Goal: Find specific page/section: Find specific page/section

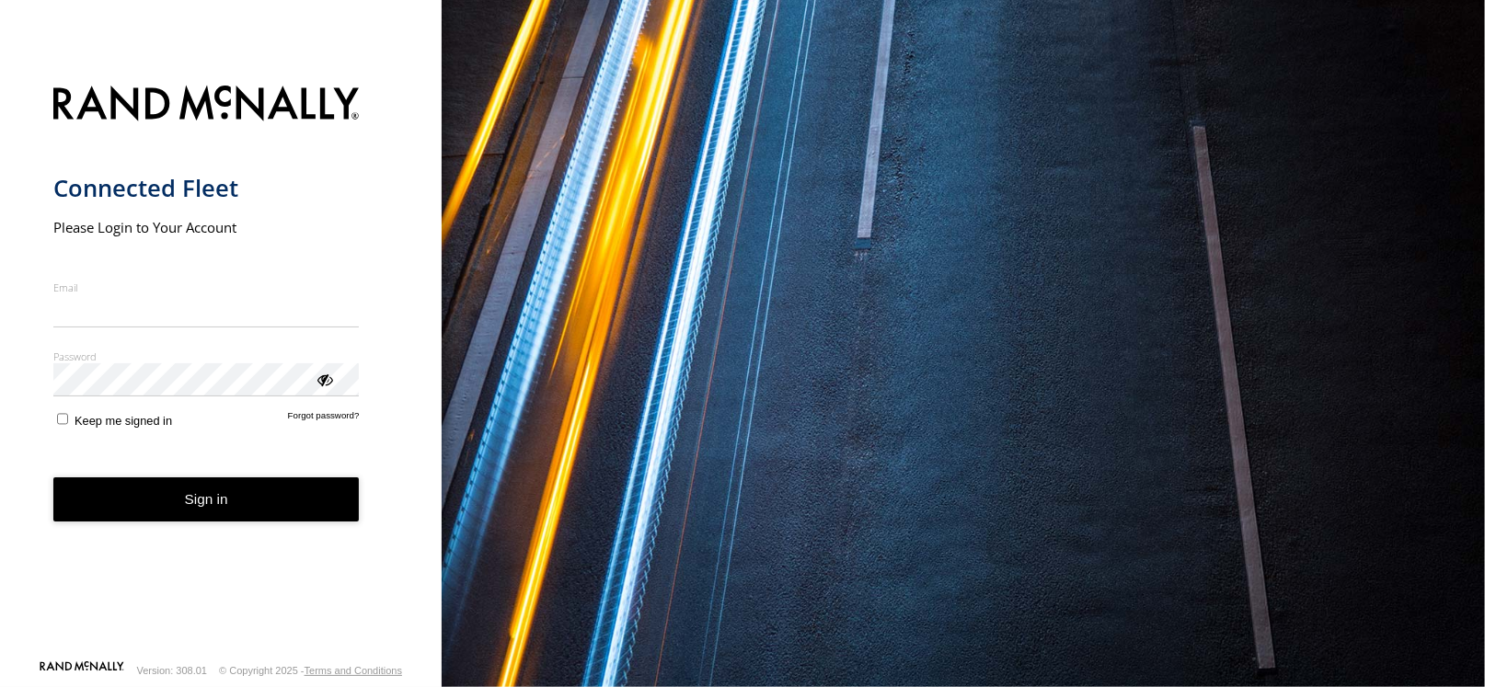
type input "**********"
click at [230, 509] on button "Sign in" at bounding box center [206, 500] width 306 height 45
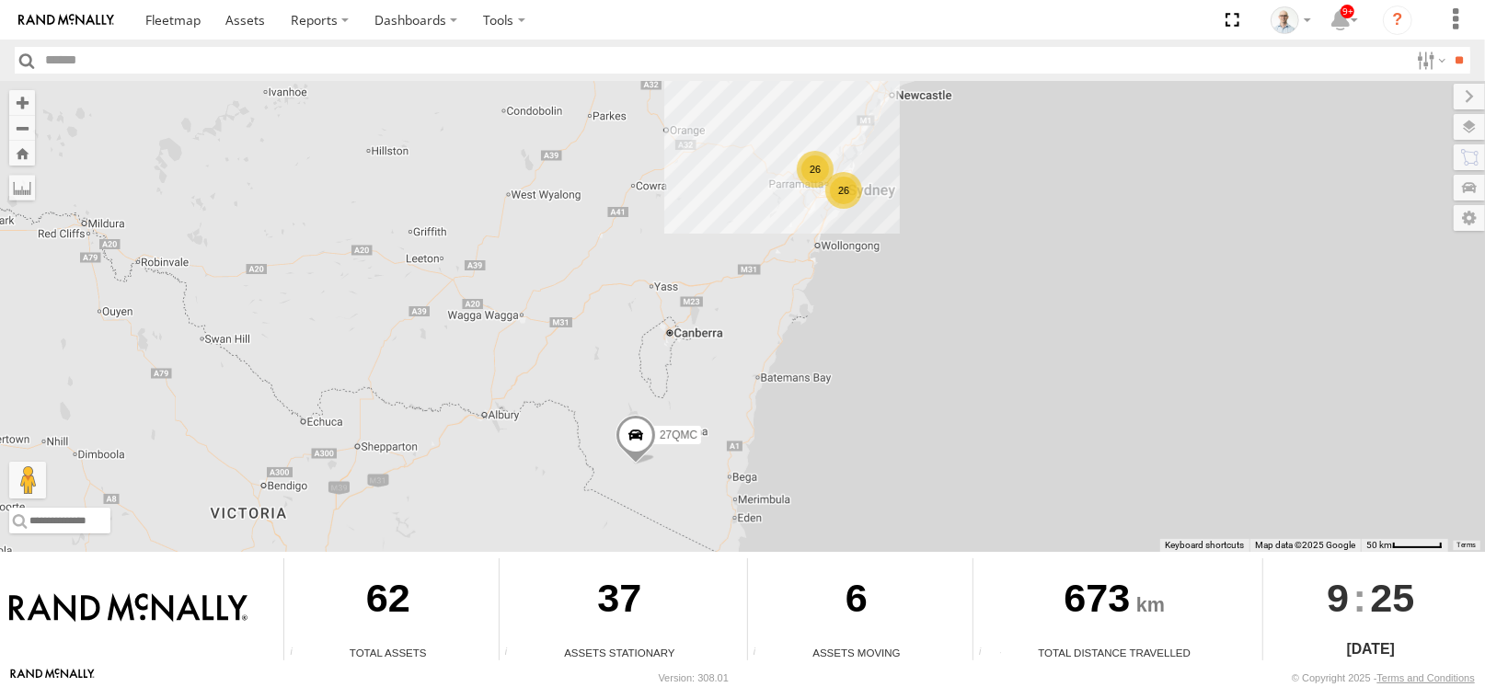
click at [852, 184] on div "26" at bounding box center [844, 190] width 37 height 37
click at [819, 162] on div "26" at bounding box center [815, 169] width 37 height 37
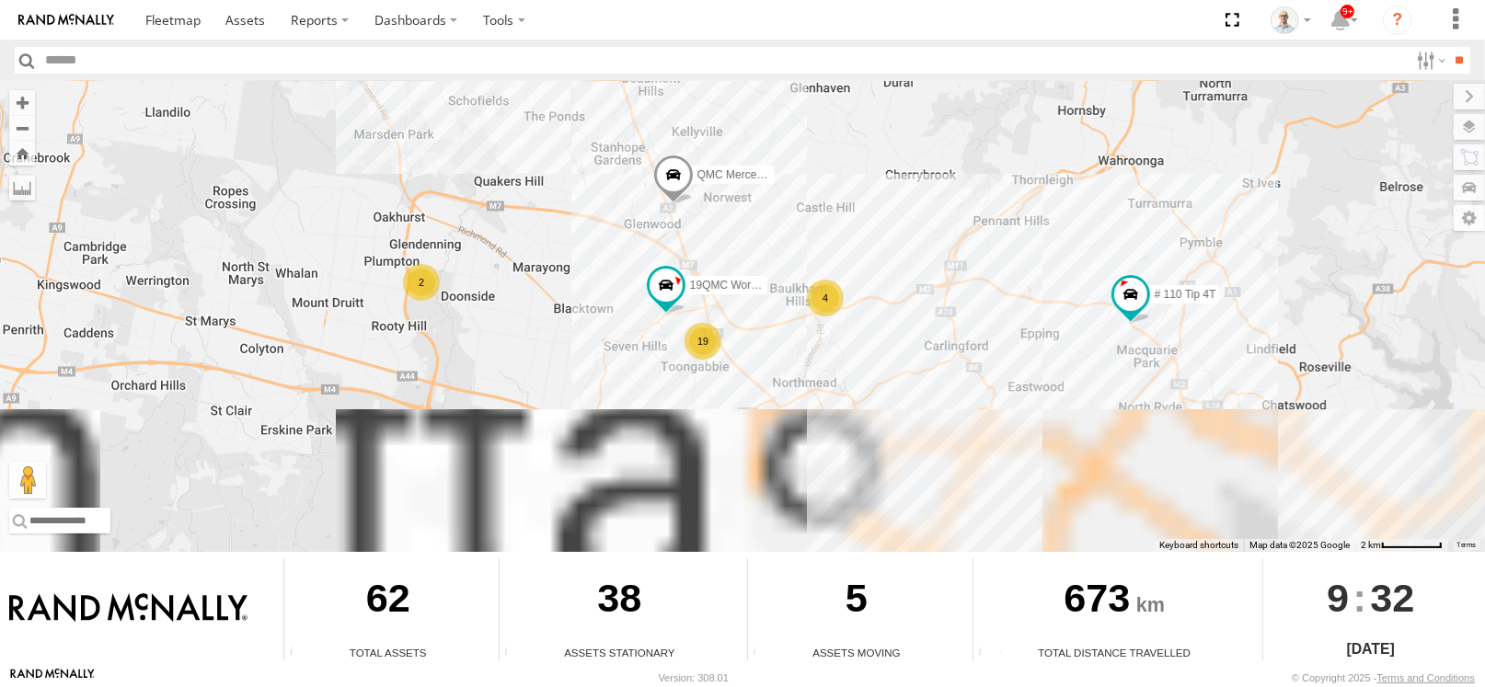
drag, startPoint x: 904, startPoint y: 283, endPoint x: 774, endPoint y: 209, distance: 149.2
click at [761, 110] on div "27QMC 4 19 # KS75A 2 19QMC Workshop QMC Mercedes # 110 Tip 4T" at bounding box center [742, 316] width 1485 height 471
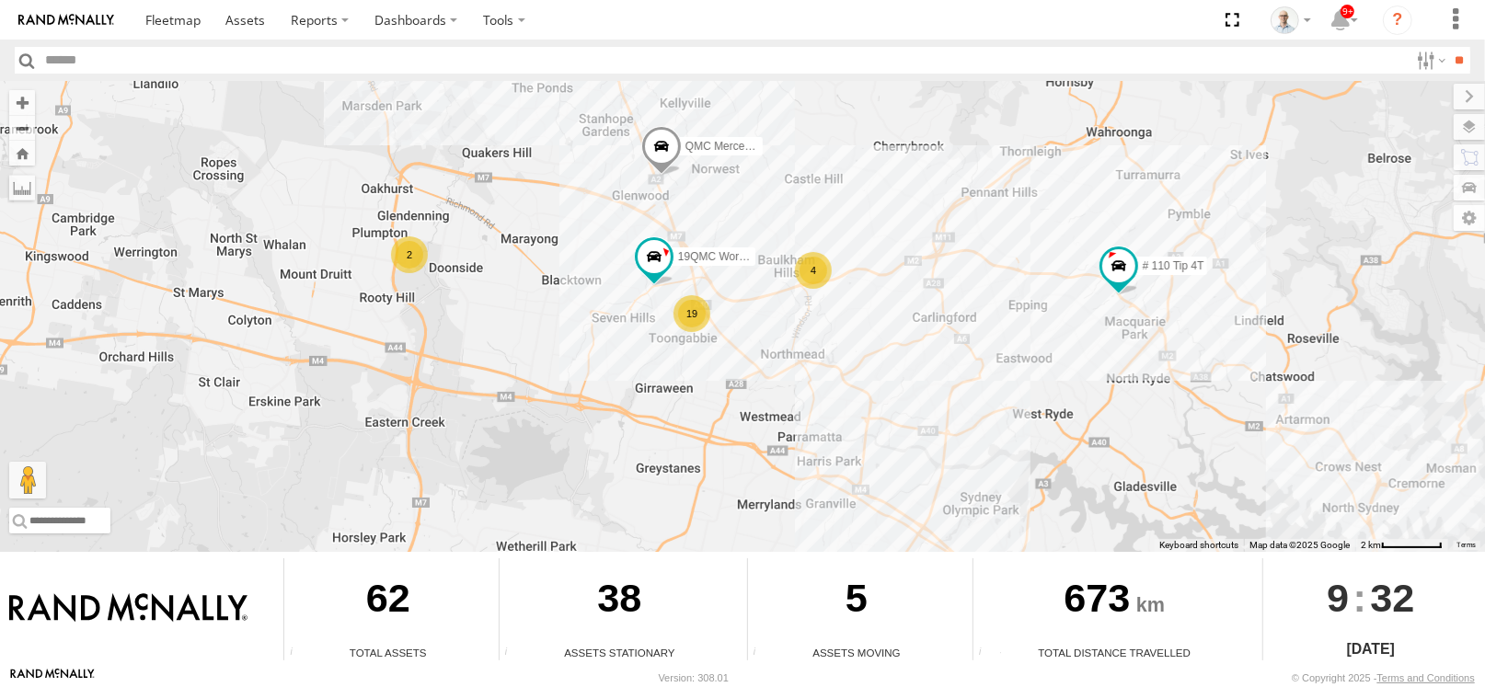
click at [698, 316] on div "19" at bounding box center [692, 313] width 37 height 37
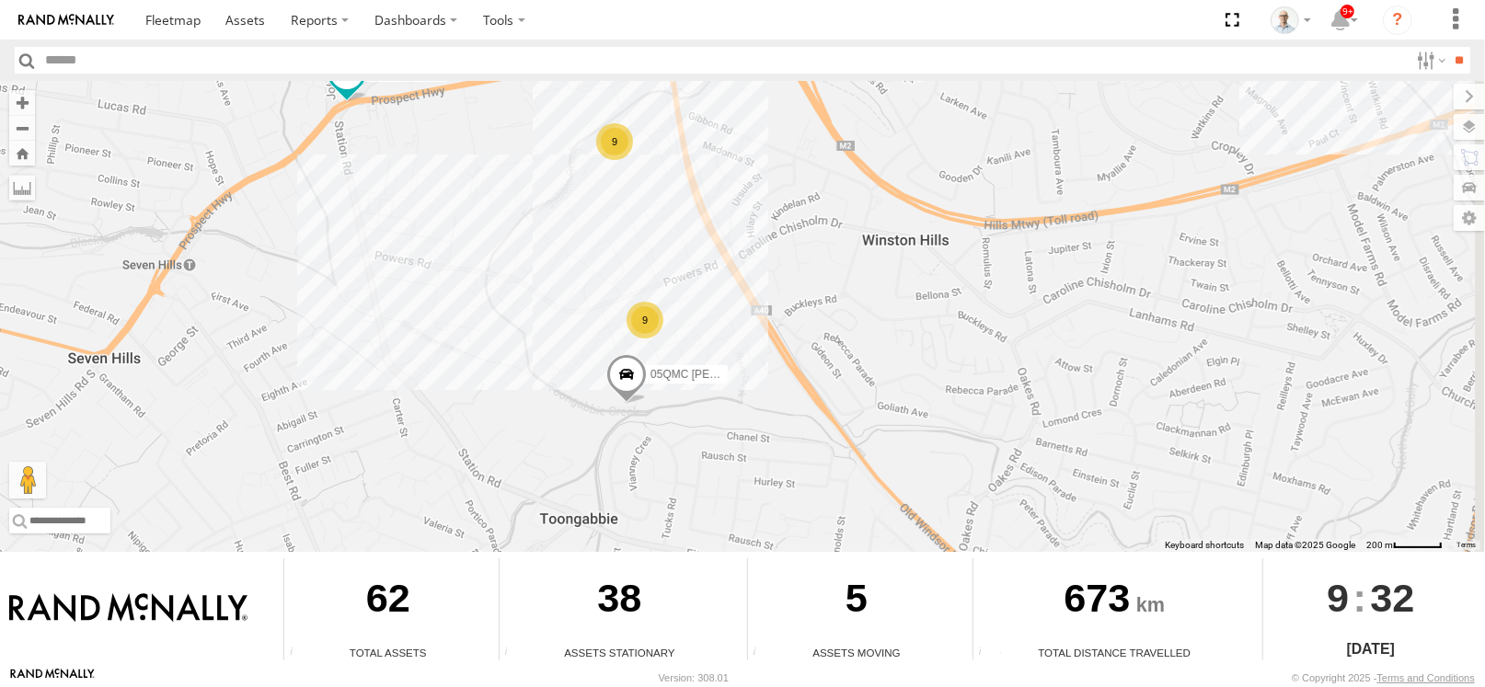
drag, startPoint x: 930, startPoint y: 391, endPoint x: 707, endPoint y: 341, distance: 228.4
click at [801, 334] on div "27QMC # KS75A 19QMC Workshop QMC Mercedes # 110 Tip 4T 9 9 05QMC Jackson" at bounding box center [742, 316] width 1485 height 471
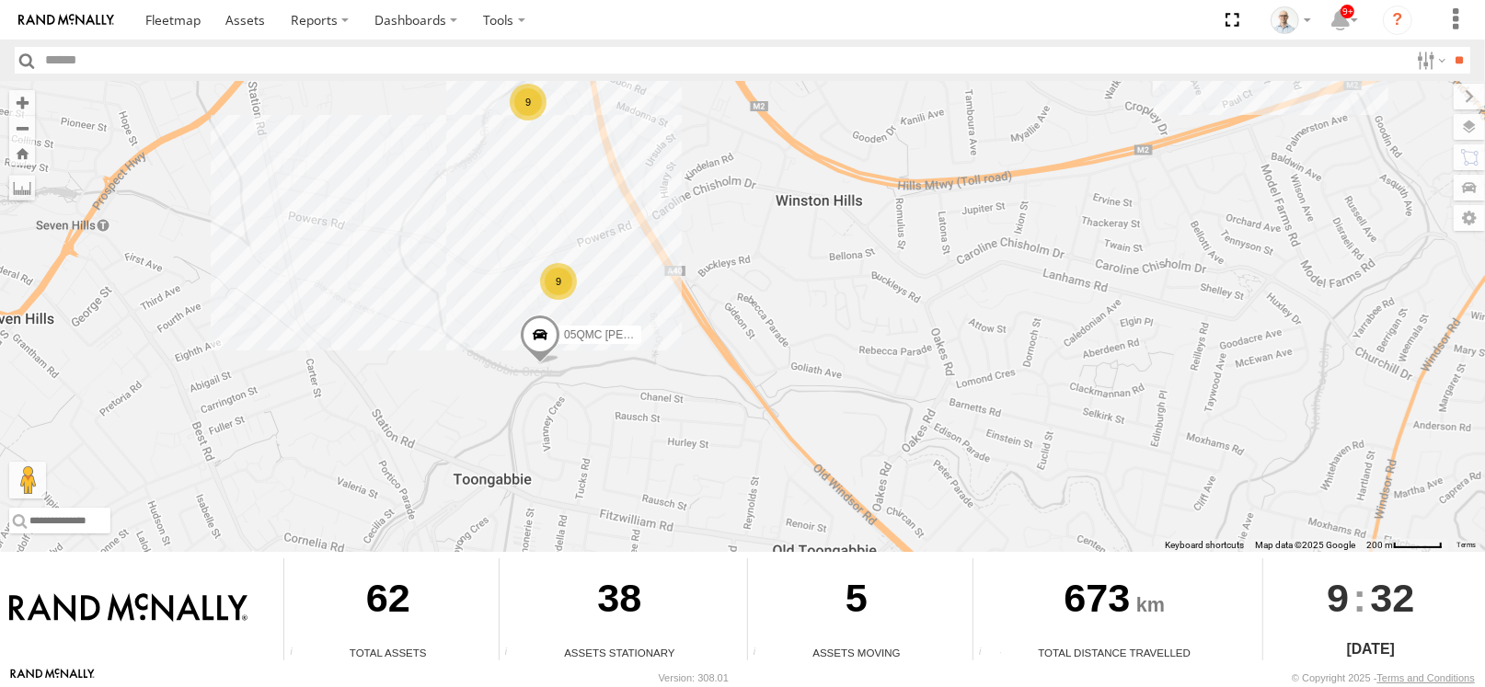
click at [561, 280] on div "9" at bounding box center [558, 281] width 37 height 37
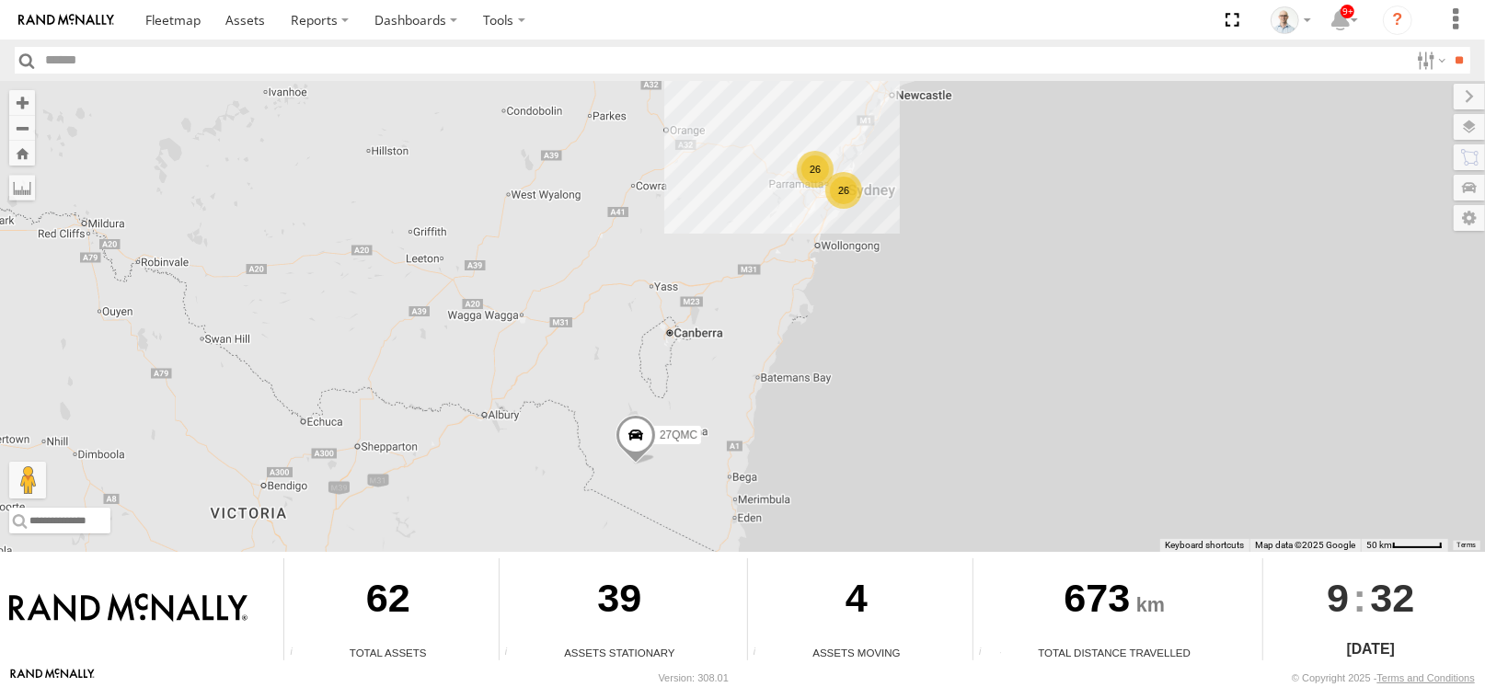
click at [838, 196] on div "26" at bounding box center [844, 190] width 37 height 37
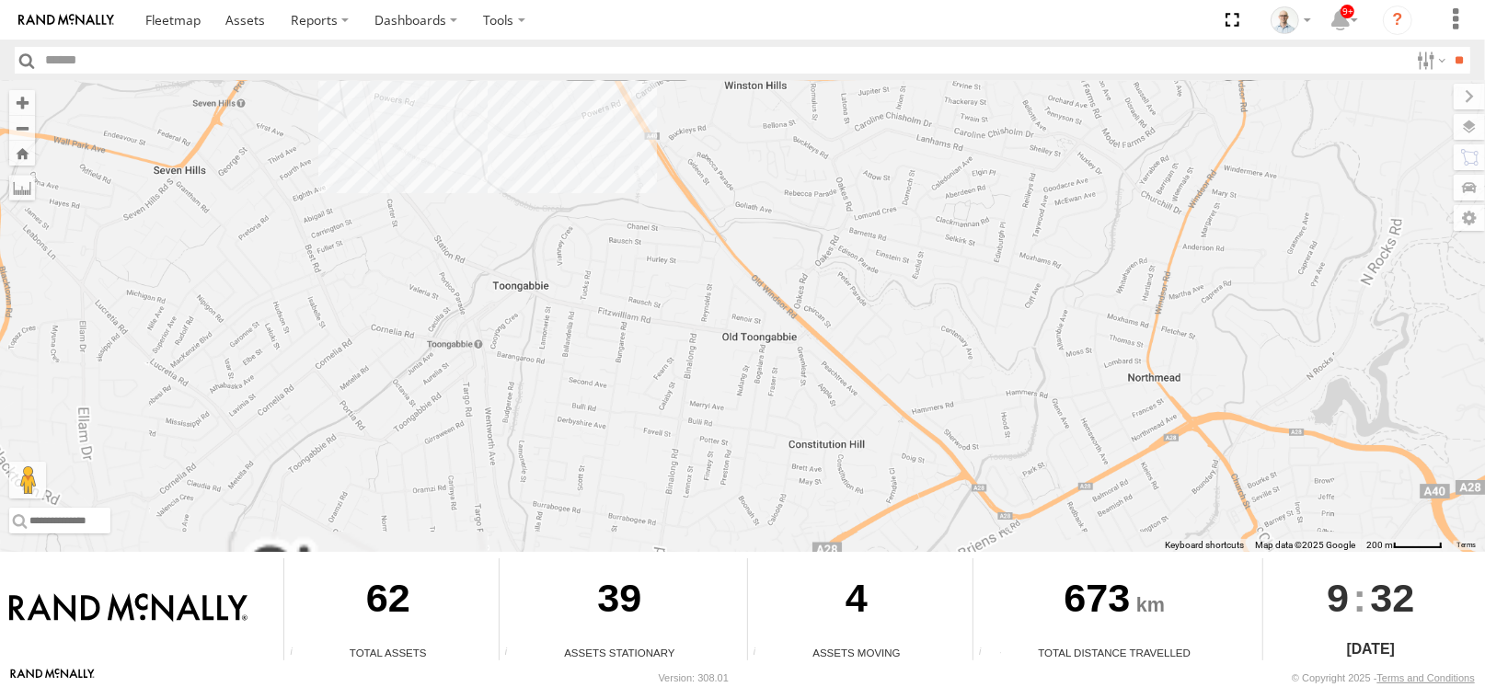
drag, startPoint x: 587, startPoint y: 206, endPoint x: 654, endPoint y: 369, distance: 176.2
click at [658, 373] on div "27QMC # KS75A QMC Mercedes # 110 Tip 4T 19QMC Workshop" at bounding box center [742, 316] width 1485 height 471
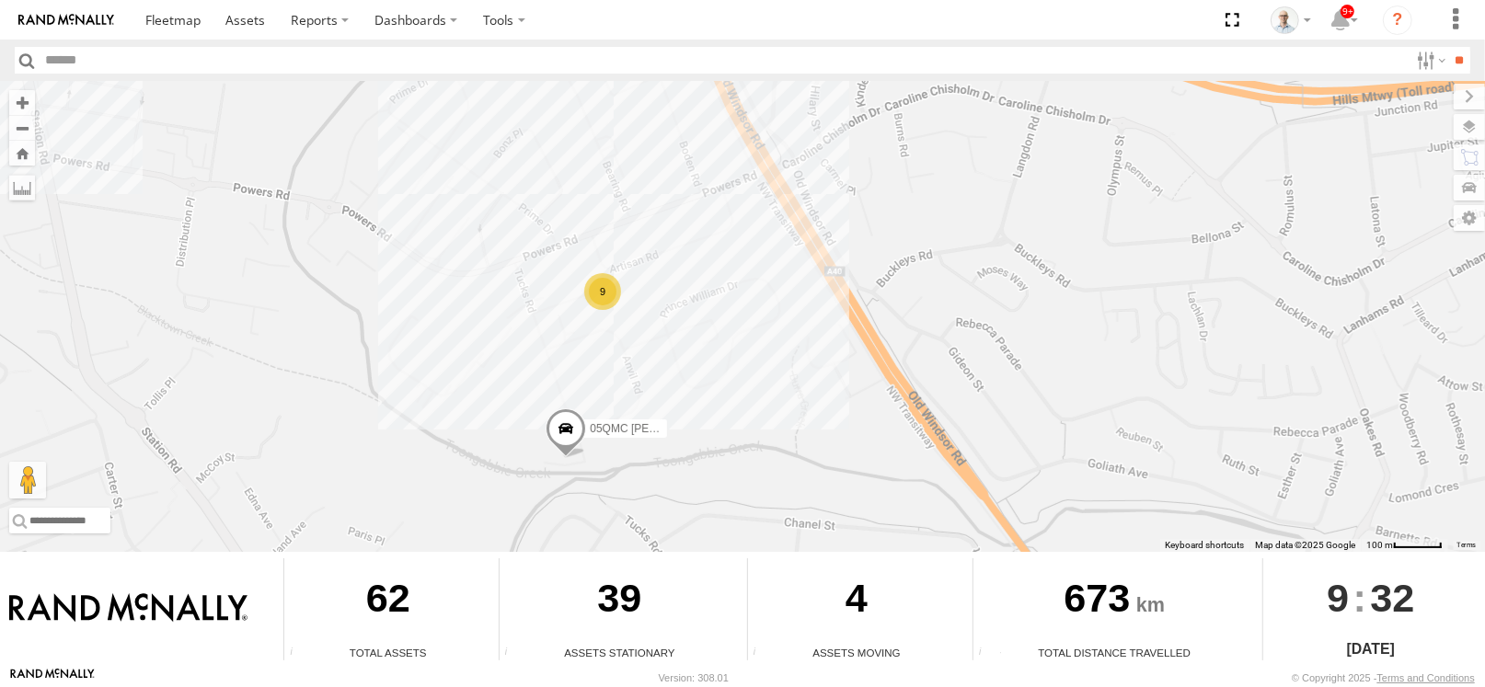
click at [609, 282] on div "9" at bounding box center [602, 291] width 37 height 37
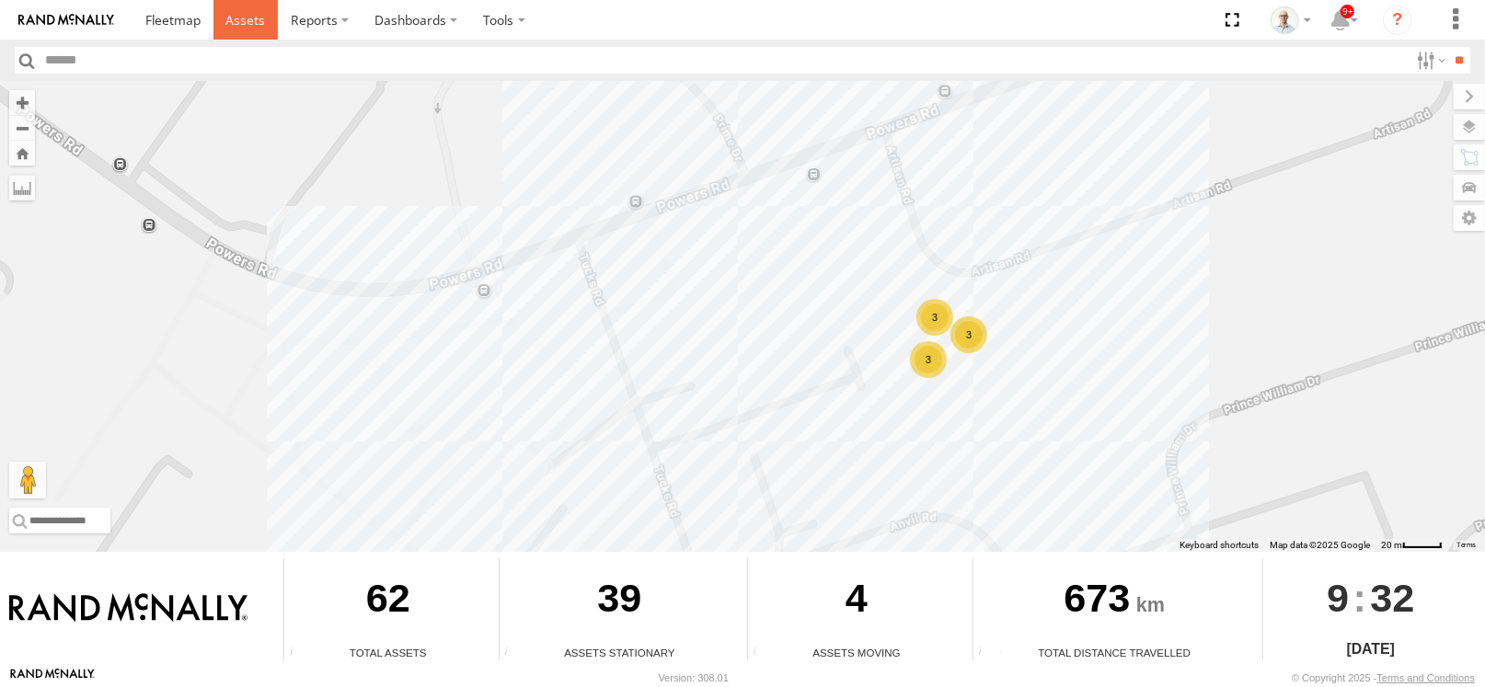
click at [237, 22] on span at bounding box center [245, 19] width 40 height 17
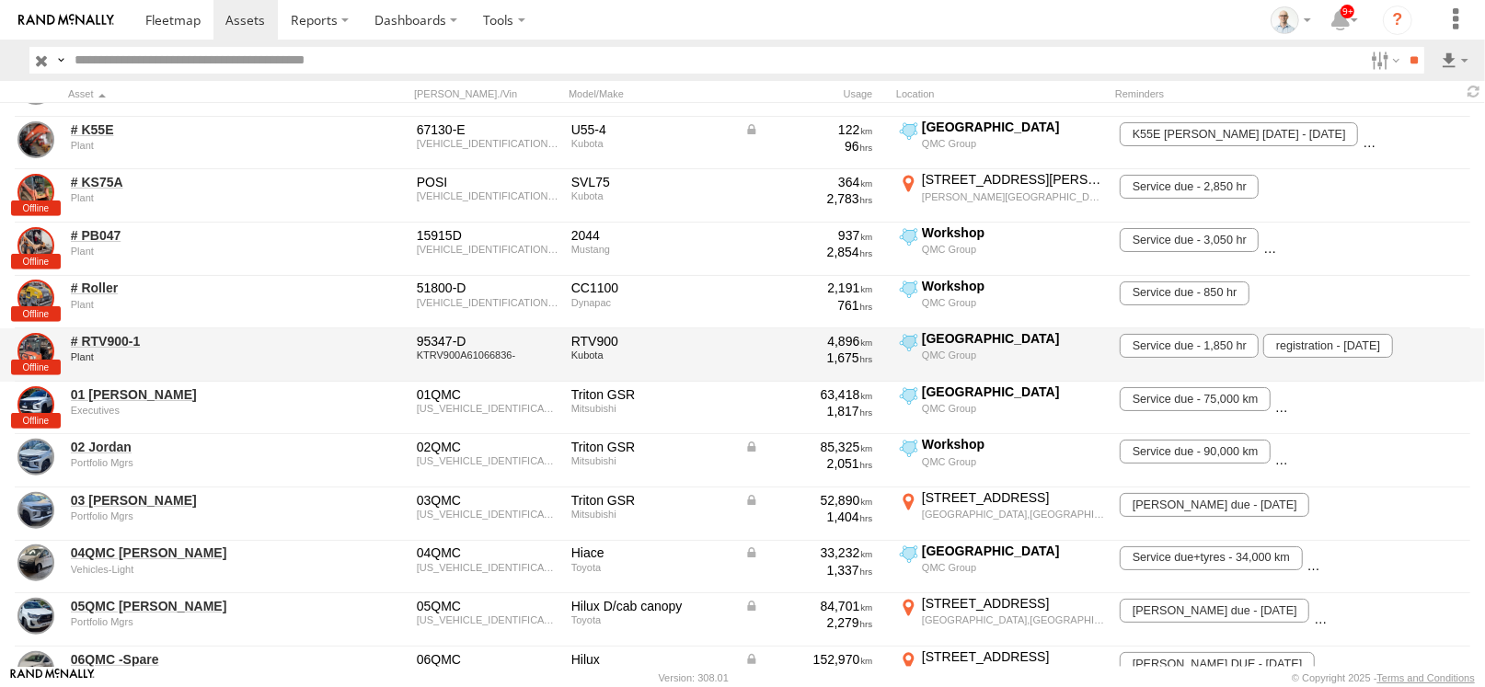
scroll to position [1104, 0]
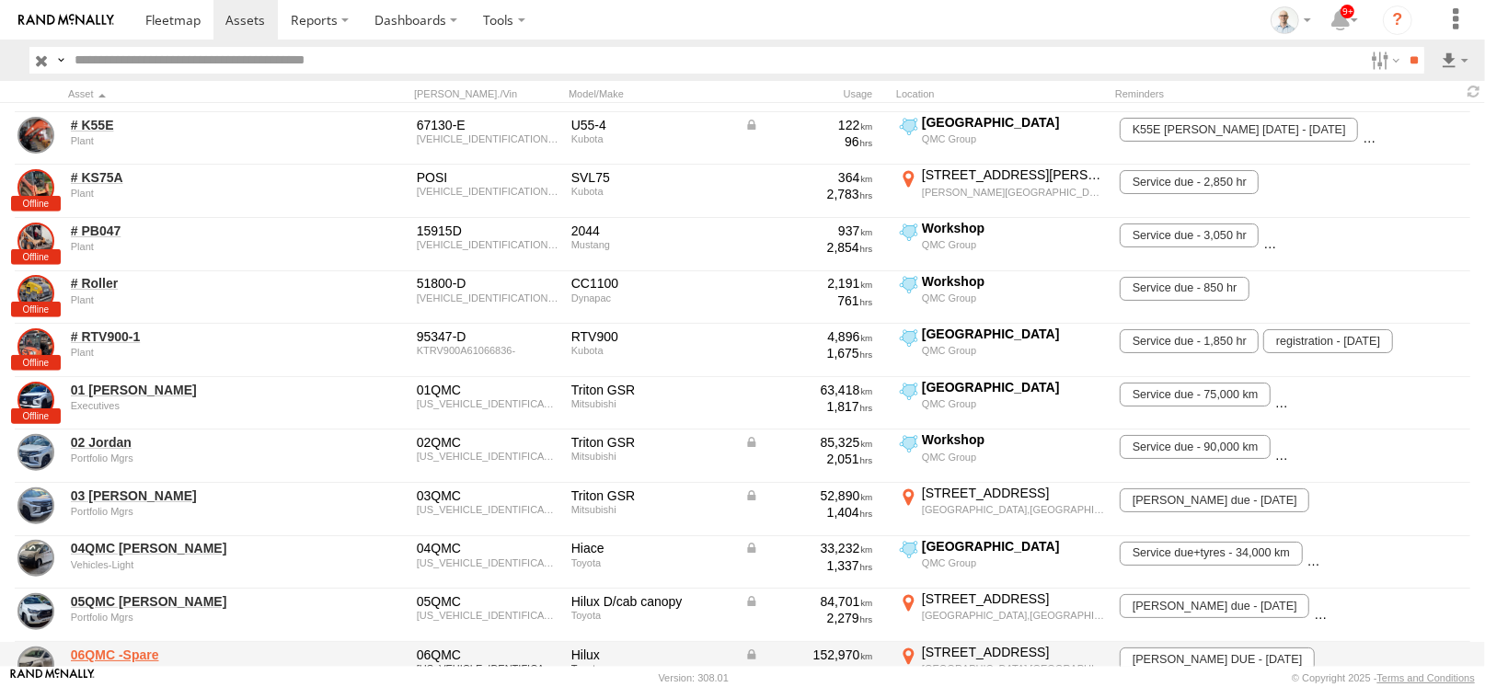
click at [131, 649] on link "06QMC -Spare" at bounding box center [197, 655] width 252 height 17
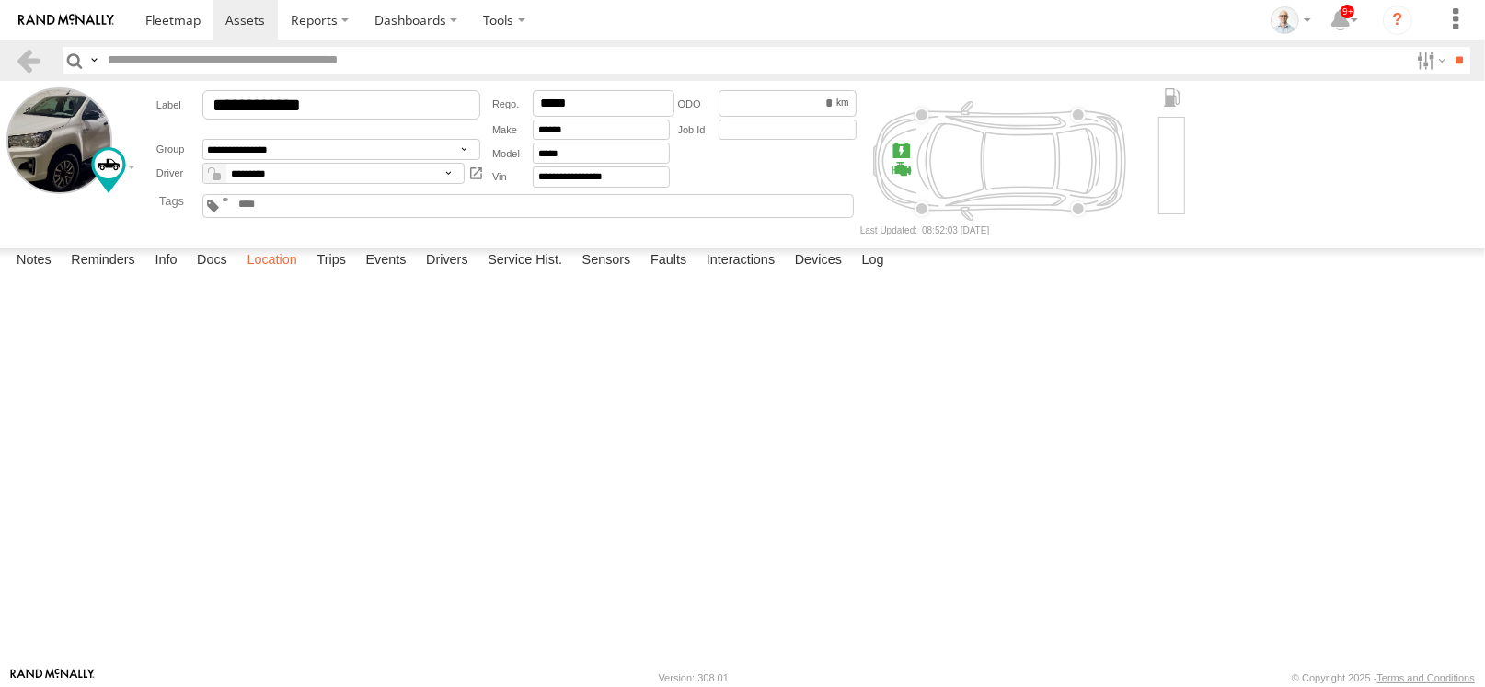
click at [271, 274] on label "Location" at bounding box center [271, 261] width 69 height 26
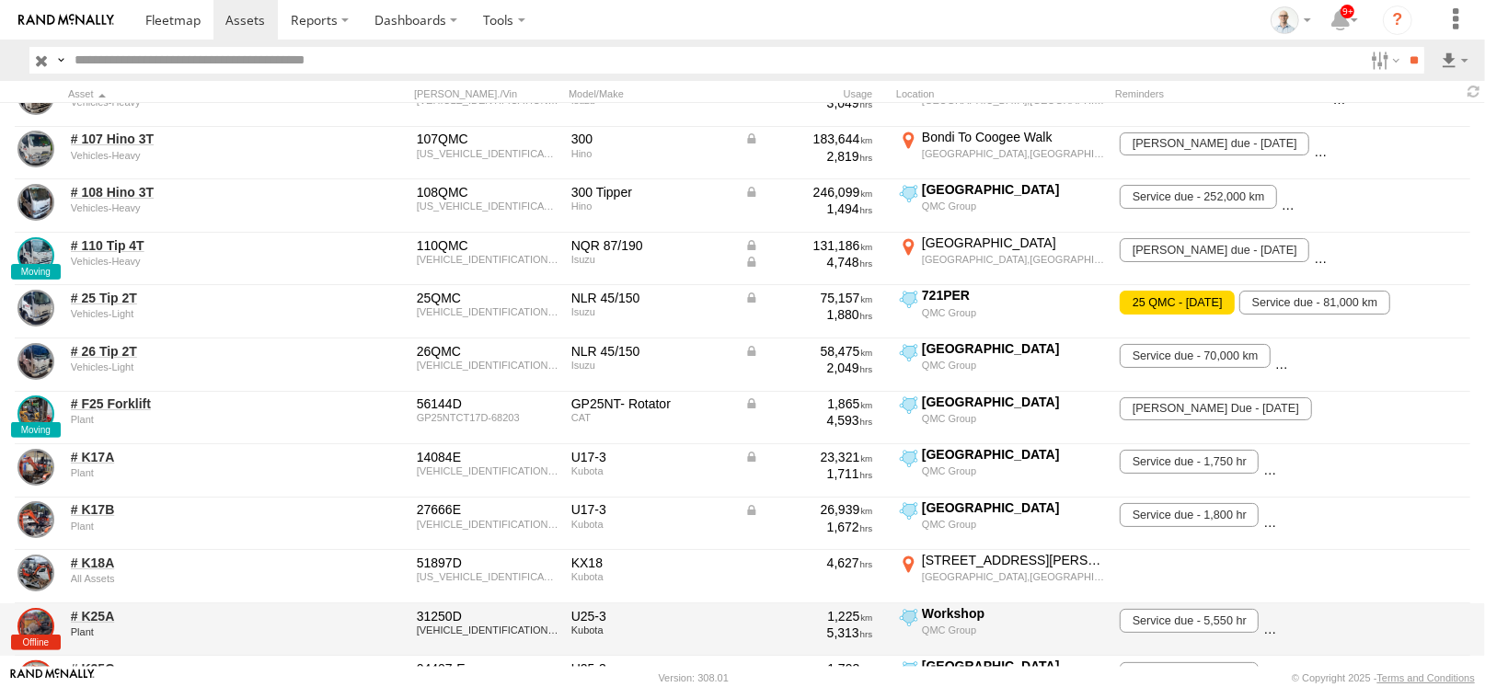
scroll to position [183, 0]
